Goal: Task Accomplishment & Management: Complete application form

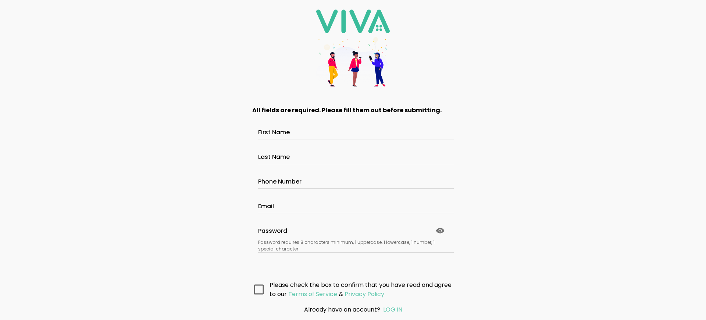
click at [353, 260] on main "All fields are required. Please fill them out before submitting. First Name Las…" at bounding box center [353, 197] width 221 height 203
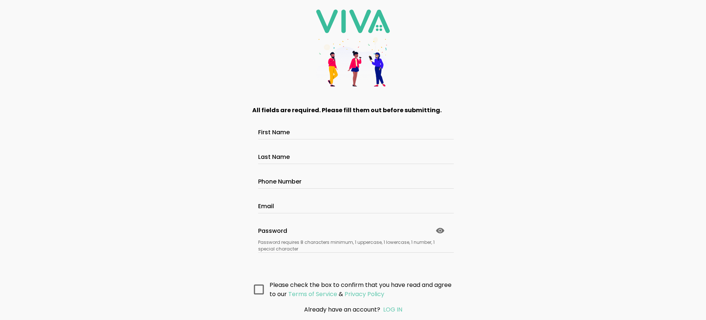
click at [353, 260] on main "All fields are required. Please fill them out before submitting. First Name Las…" at bounding box center [353, 197] width 221 height 203
click at [353, 253] on main "All fields are required. Please fill them out before submitting. First Name Las…" at bounding box center [353, 197] width 221 height 203
click at [353, 260] on main "All fields are required. Please fill them out before submitting. First Name Las…" at bounding box center [353, 197] width 221 height 203
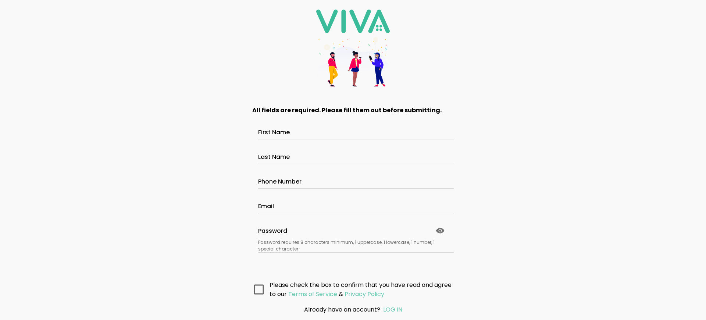
click at [353, 260] on main "All fields are required. Please fill them out before submitting. First Name Las…" at bounding box center [353, 197] width 221 height 203
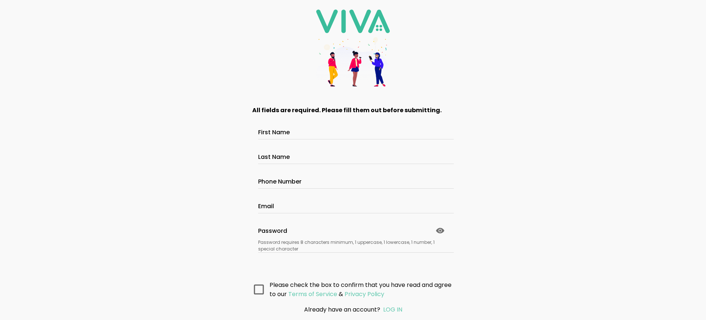
click at [353, 253] on main "All fields are required. Please fill them out before submitting. First Name Las…" at bounding box center [353, 197] width 221 height 203
click at [353, 260] on main "All fields are required. Please fill them out before submitting. First Name Las…" at bounding box center [353, 197] width 221 height 203
click at [353, 253] on main "All fields are required. Please fill them out before submitting. First Name Las…" at bounding box center [353, 197] width 221 height 203
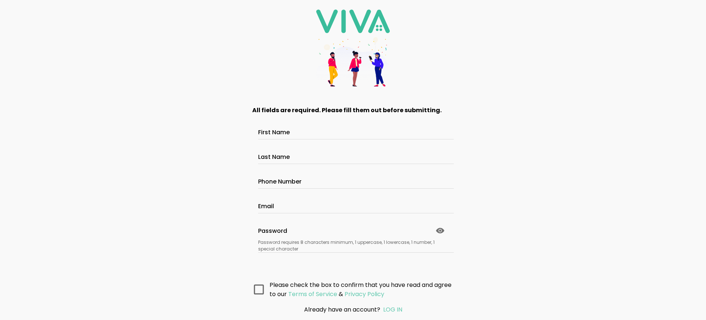
click at [353, 260] on main "All fields are required. Please fill them out before submitting. First Name Las…" at bounding box center [353, 197] width 221 height 203
click at [353, 253] on main "All fields are required. Please fill them out before submitting. First Name Las…" at bounding box center [353, 197] width 221 height 203
click at [353, 260] on main "All fields are required. Please fill them out before submitting. First Name Las…" at bounding box center [353, 197] width 221 height 203
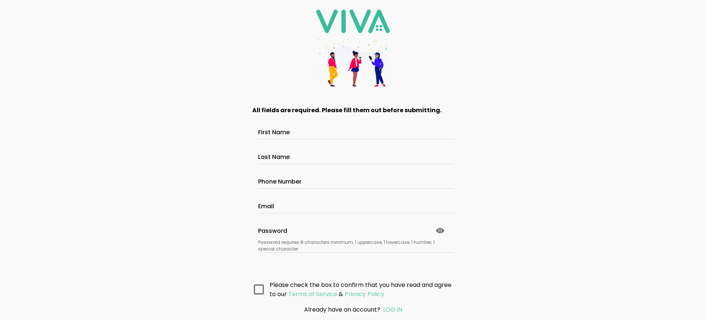
click at [353, 260] on main "All fields are required. Please fill them out before submitting. First Name Las…" at bounding box center [353, 197] width 221 height 203
click at [353, 253] on main "All fields are required. Please fill them out before submitting. First Name Las…" at bounding box center [353, 197] width 221 height 203
click at [353, 260] on main "All fields are required. Please fill them out before submitting. First Name Las…" at bounding box center [353, 197] width 221 height 203
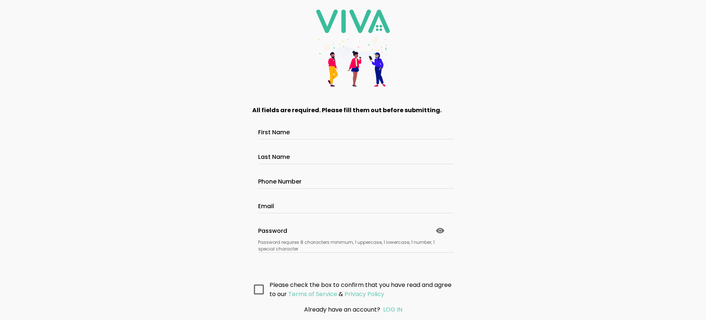
click at [353, 260] on main "All fields are required. Please fill them out before submitting. First Name Las…" at bounding box center [353, 197] width 221 height 203
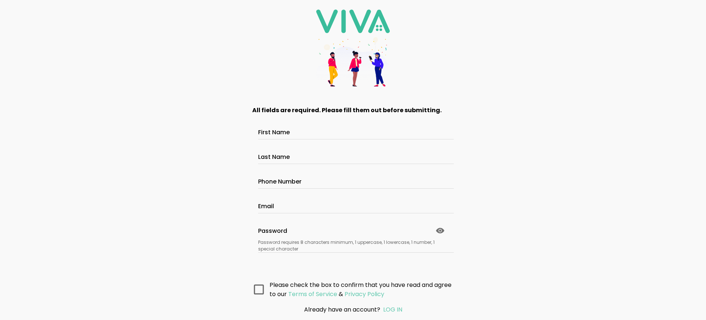
click at [353, 260] on main "All fields are required. Please fill them out before submitting. First Name Las…" at bounding box center [353, 197] width 221 height 203
click at [353, 253] on main "All fields are required. Please fill them out before submitting. First Name Las…" at bounding box center [353, 197] width 221 height 203
click at [353, 260] on main "All fields are required. Please fill them out before submitting. First Name Las…" at bounding box center [353, 197] width 221 height 203
